Goal: Task Accomplishment & Management: Manage account settings

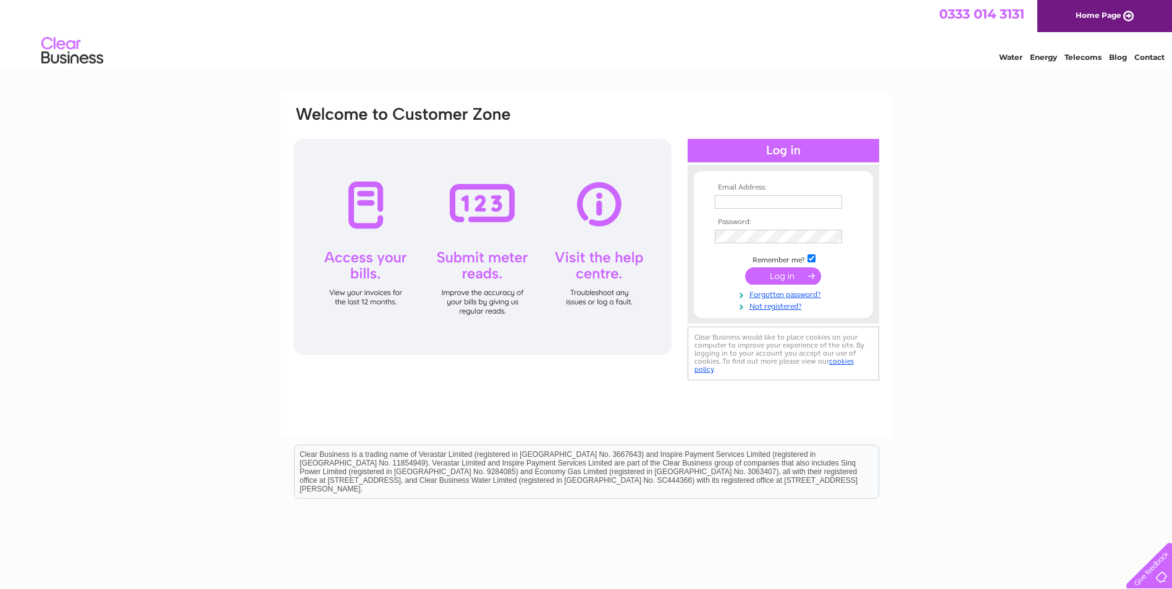
type input "propertymanagement@westlothian.gov.uk"
drag, startPoint x: 787, startPoint y: 274, endPoint x: 778, endPoint y: 275, distance: 9.3
click at [778, 275] on input "submit" at bounding box center [783, 275] width 76 height 17
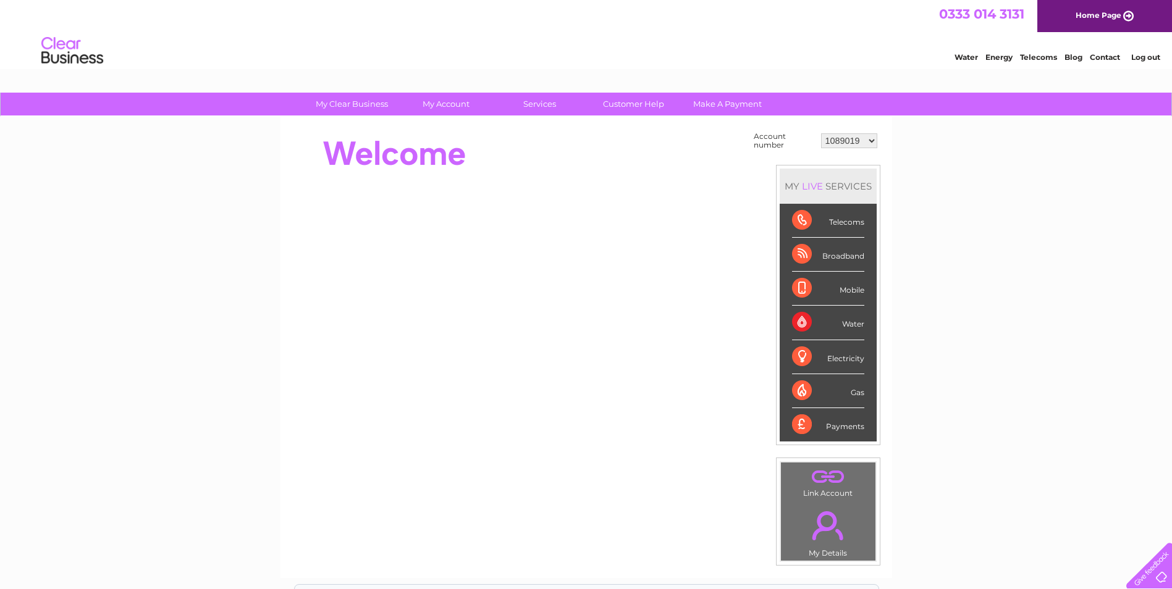
click at [851, 141] on select "1089019 30284456 30314036" at bounding box center [849, 140] width 56 height 15
click at [860, 144] on select "1089019 30284456 30314036" at bounding box center [849, 140] width 56 height 15
